Goal: Use online tool/utility: Use online tool/utility

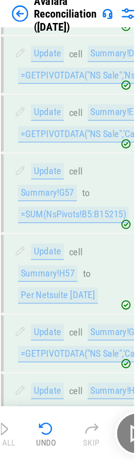
scroll to position [9527, 0]
